Goal: Navigation & Orientation: Find specific page/section

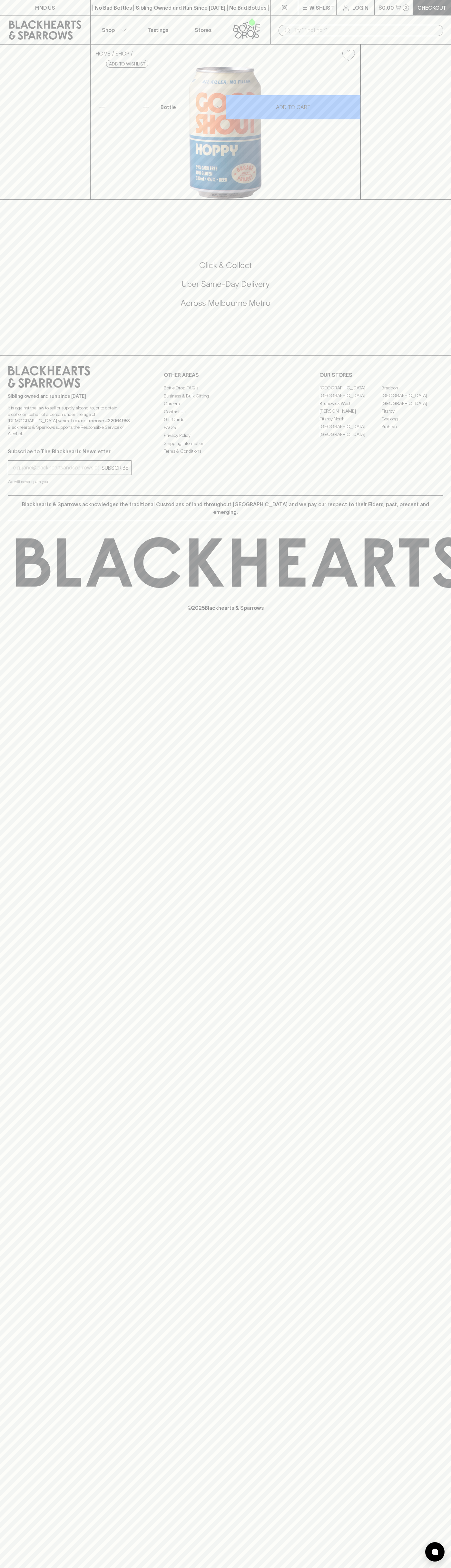
click at [143, 25] on link "Tastings" at bounding box center [158, 30] width 45 height 28
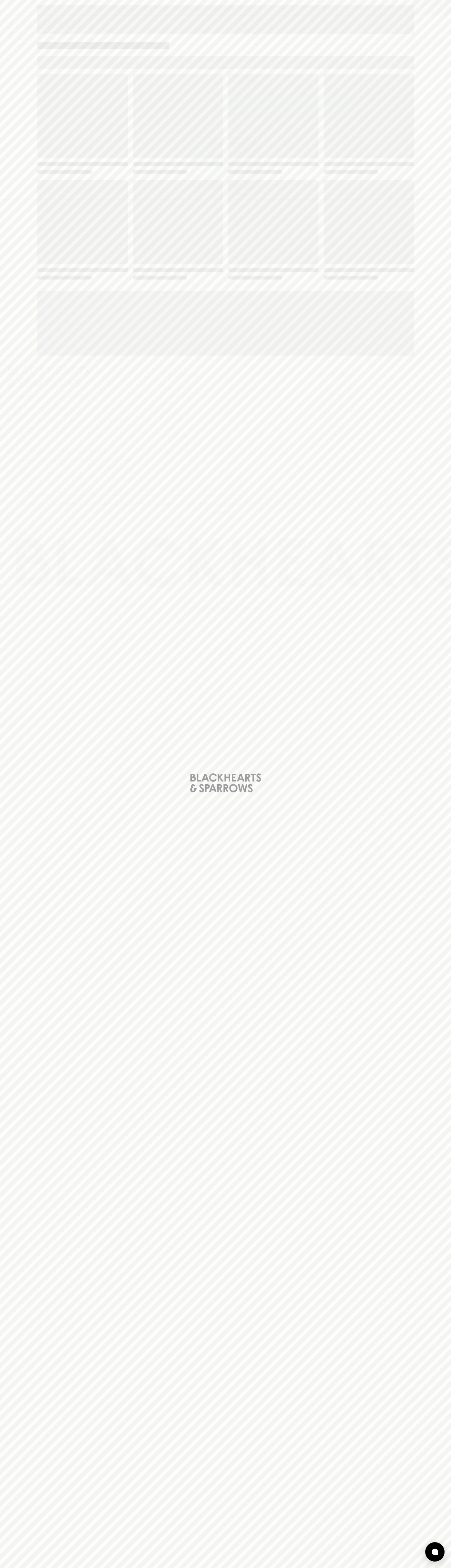
click at [422, 1454] on div "Loading" at bounding box center [225, 784] width 451 height 1568
click at [237, 1567] on html "FIND US | No Bad Bottles | Sibling Owned and Run Since 2006 | No Bad Bottles | …" at bounding box center [225, 784] width 451 height 1568
click at [30, 1358] on div "Loading" at bounding box center [225, 784] width 451 height 1568
